Goal: Information Seeking & Learning: Check status

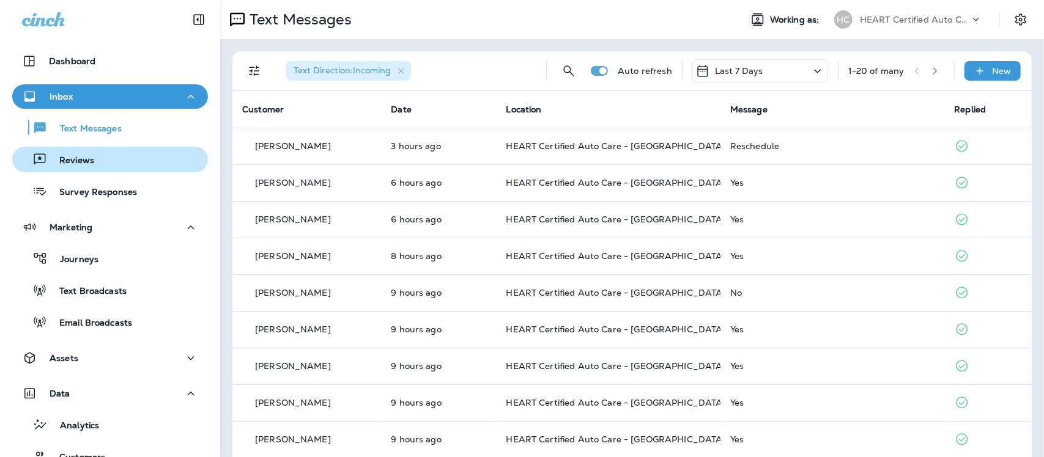
click at [77, 160] on p "Reviews" at bounding box center [70, 161] width 47 height 12
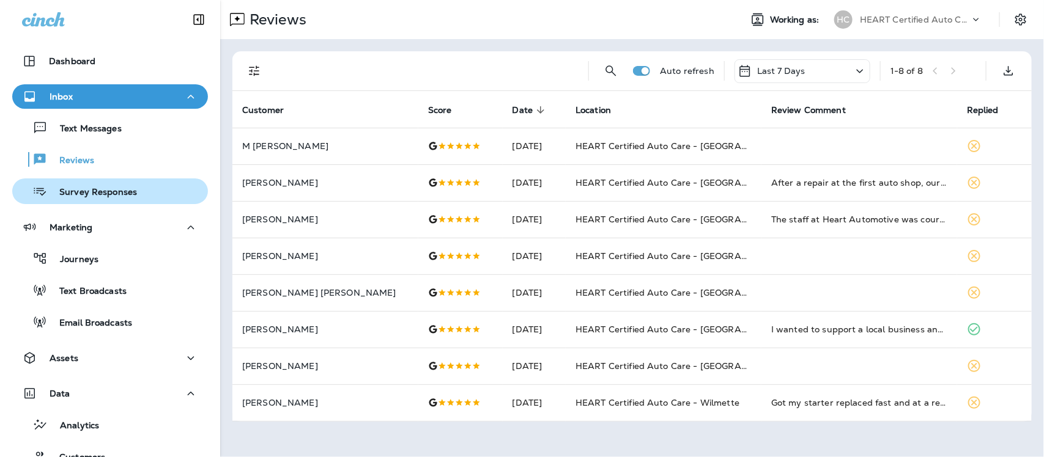
click at [104, 191] on p "Survey Responses" at bounding box center [92, 193] width 90 height 12
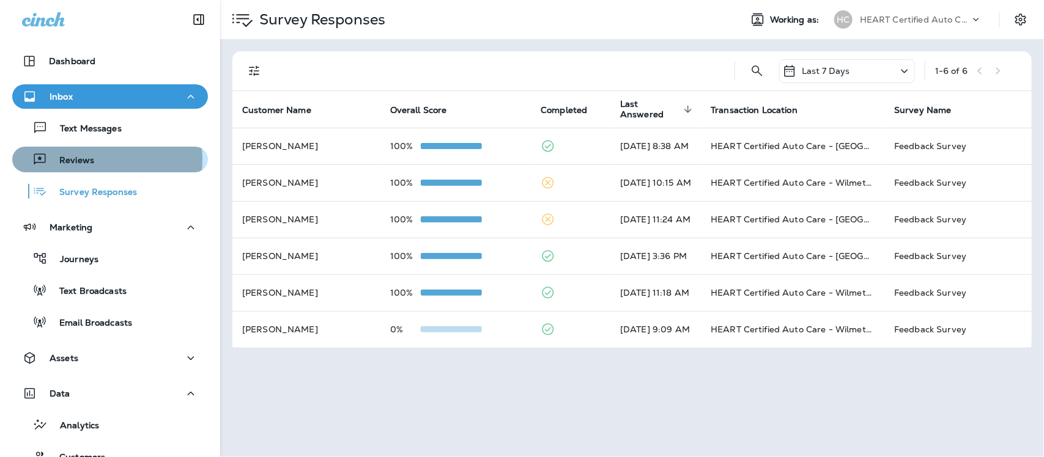
click at [89, 161] on p "Reviews" at bounding box center [70, 161] width 47 height 12
